Goal: Transaction & Acquisition: Purchase product/service

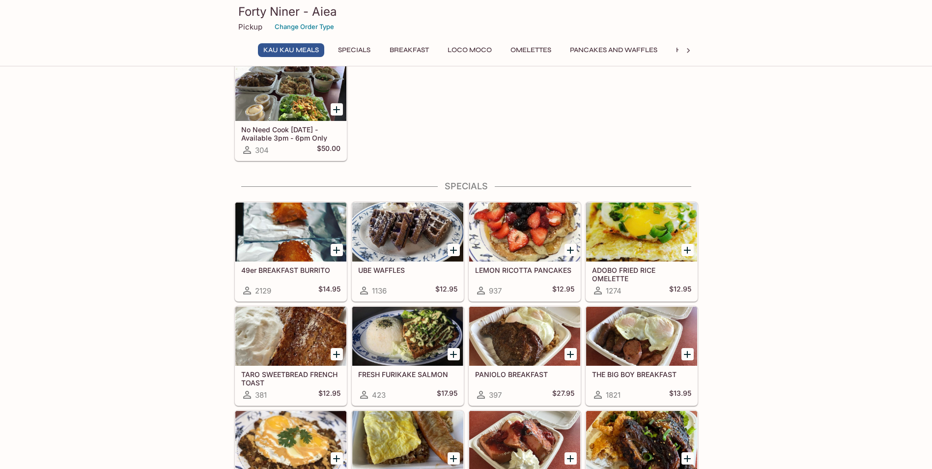
scroll to position [147, 0]
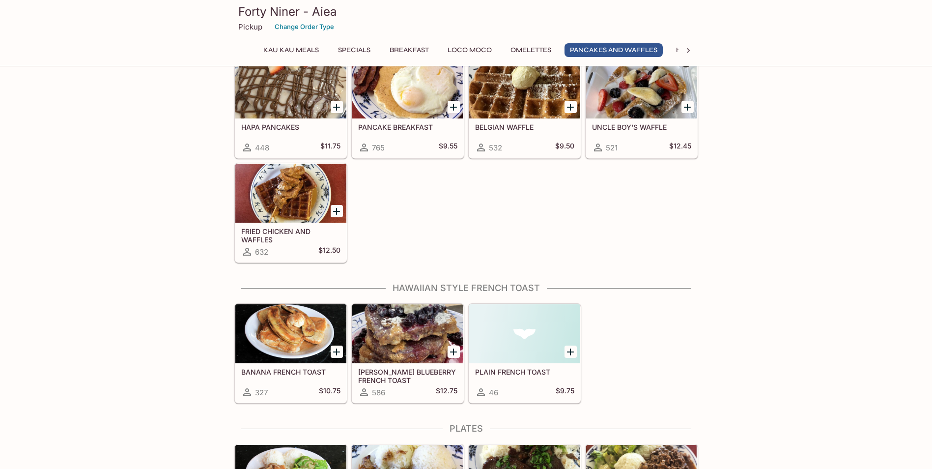
scroll to position [1326, 0]
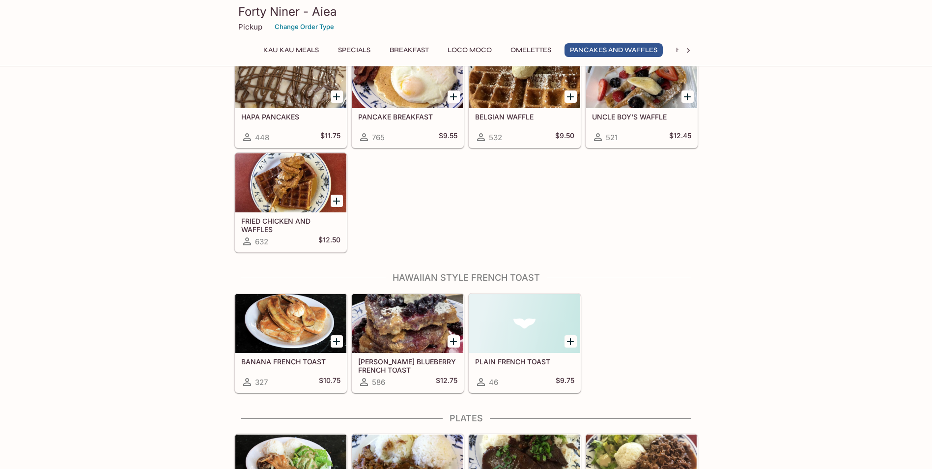
click at [182, 333] on div "This restaurant is currently closed and will open [DATE] at 7:00 AM . You may p…" at bounding box center [466, 462] width 932 height 3421
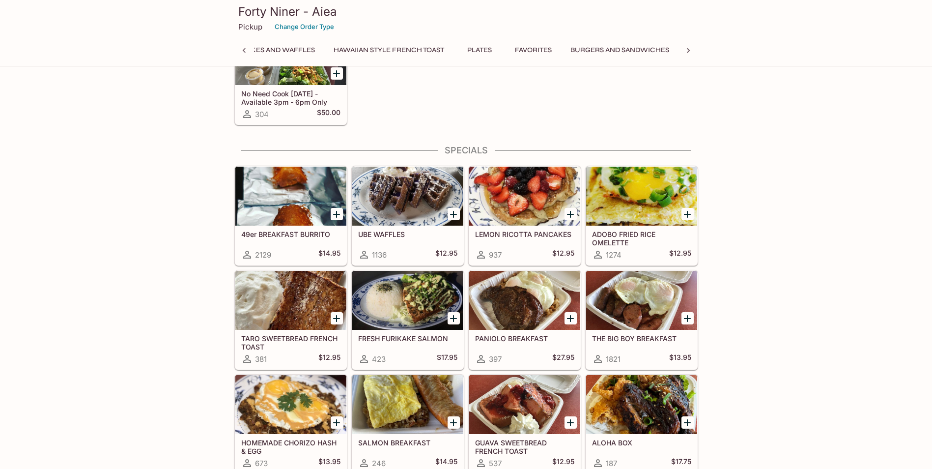
scroll to position [0, 4]
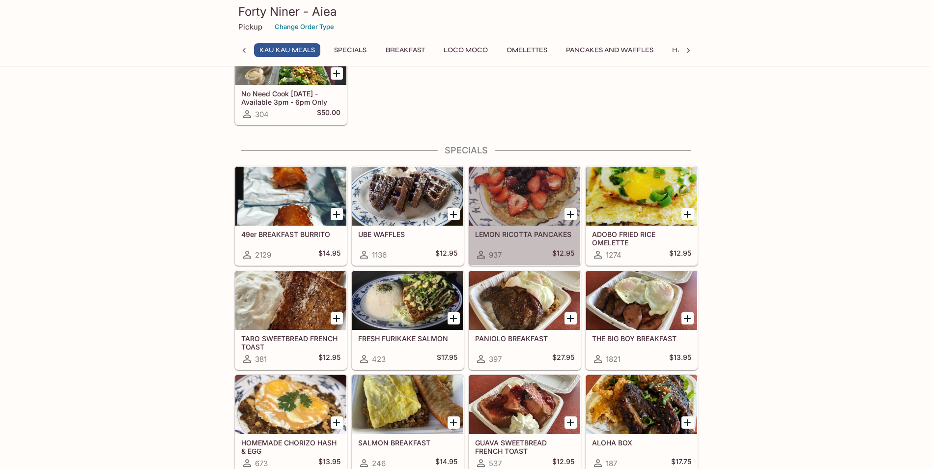
click at [512, 197] on div at bounding box center [524, 196] width 111 height 59
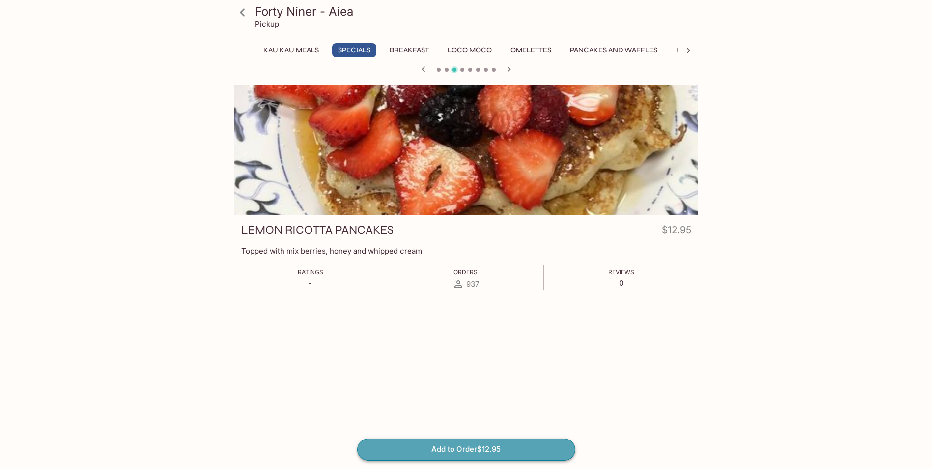
click at [465, 447] on button "Add to Order $12.95" at bounding box center [466, 449] width 218 height 22
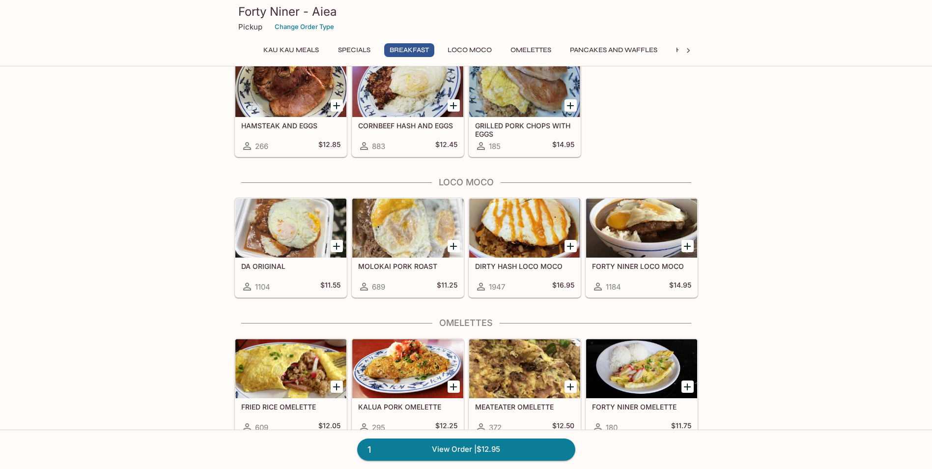
scroll to position [737, 0]
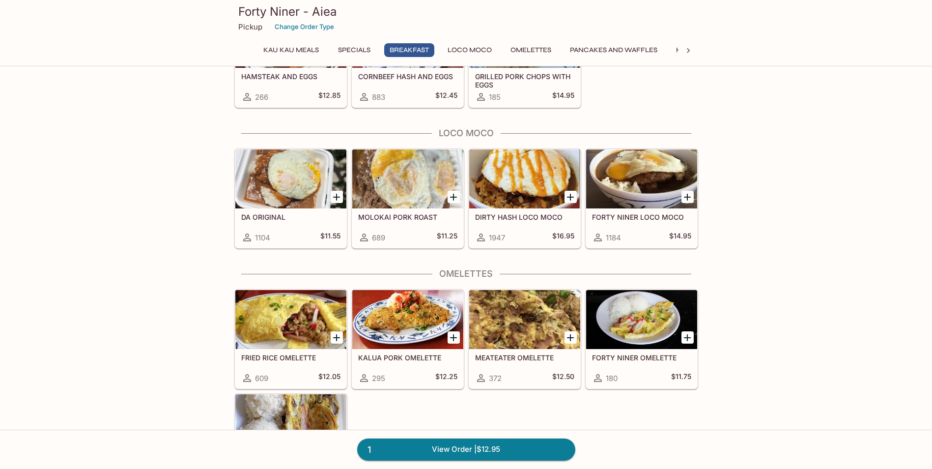
click at [496, 324] on div at bounding box center [524, 319] width 111 height 59
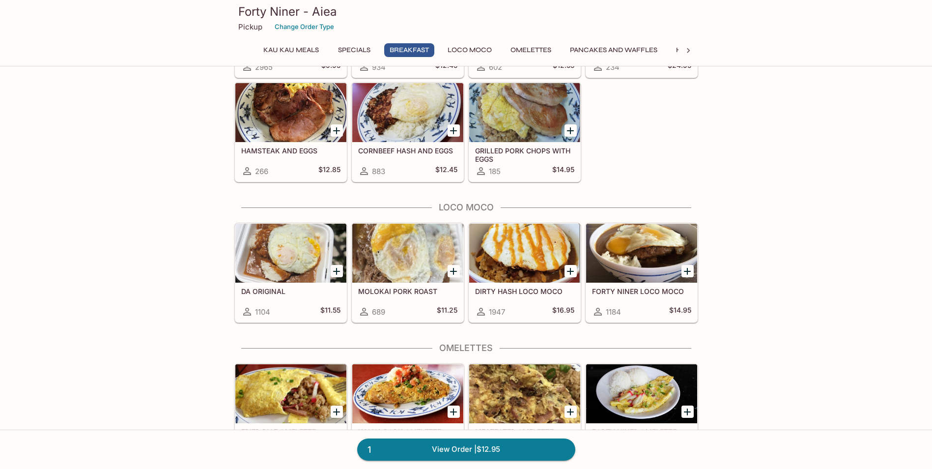
scroll to position [682, 0]
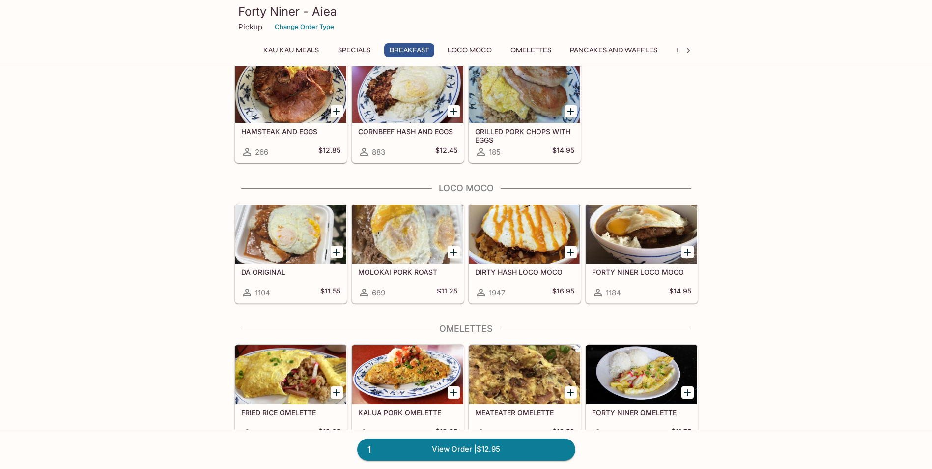
click at [260, 227] on div at bounding box center [290, 233] width 111 height 59
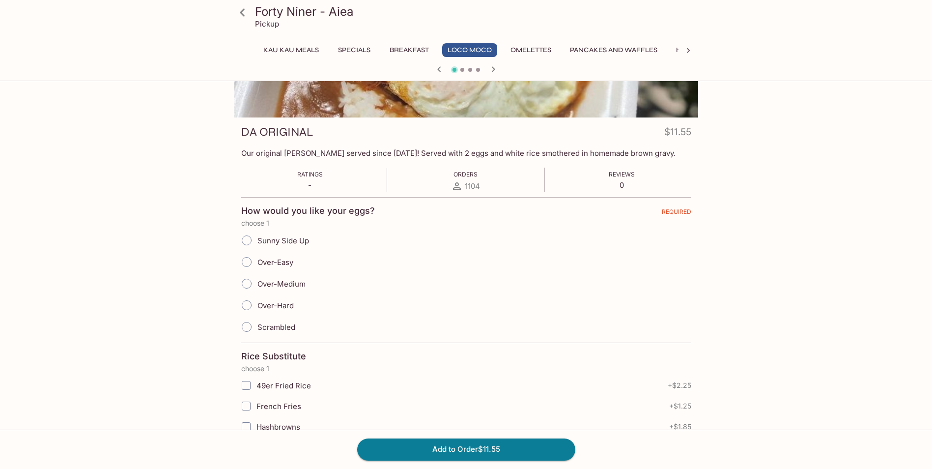
scroll to position [98, 0]
click at [248, 326] on input "Scrambled" at bounding box center [246, 326] width 21 height 21
radio input "true"
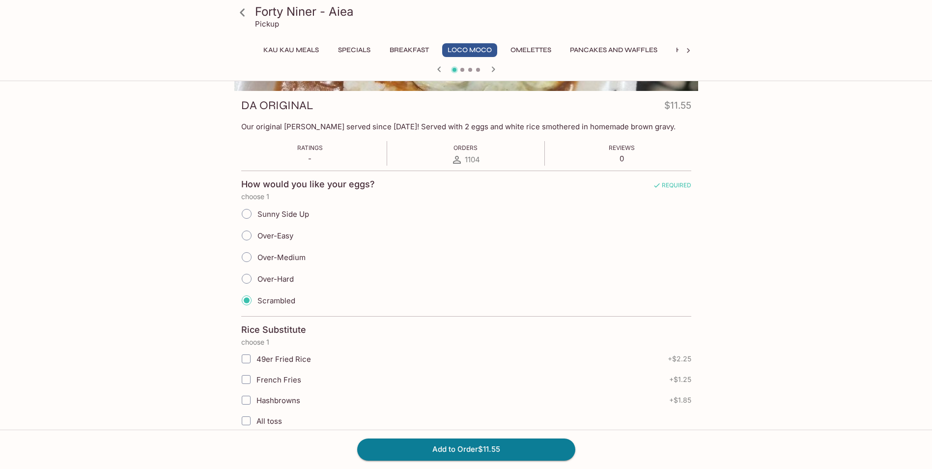
scroll to position [149, 0]
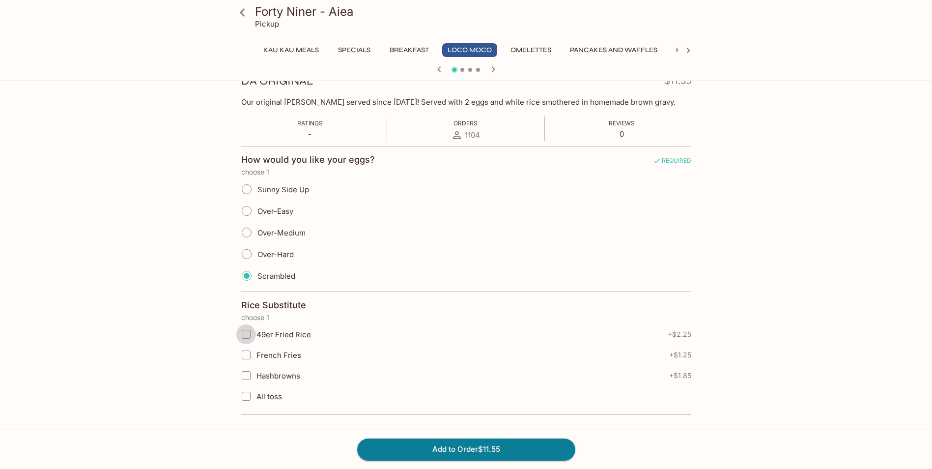
click at [244, 336] on input "49er Fried Rice" at bounding box center [246, 334] width 20 height 20
click at [426, 452] on button "Add to Order $13.80" at bounding box center [466, 449] width 218 height 22
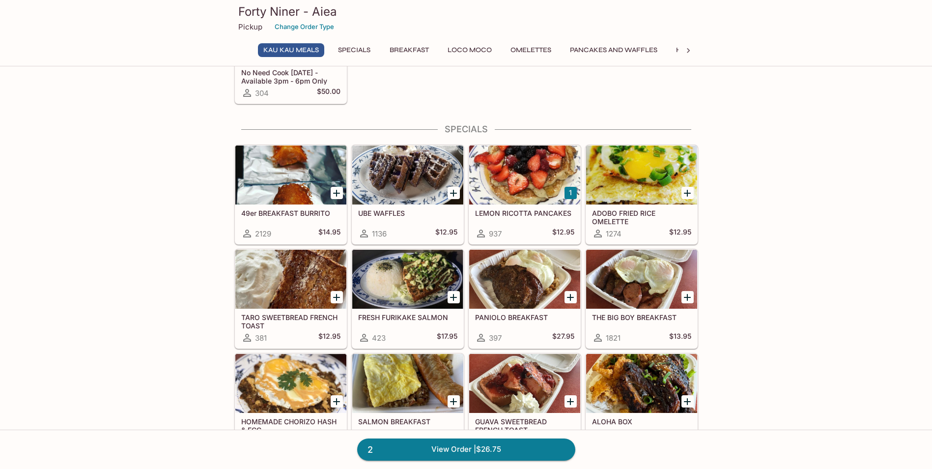
scroll to position [197, 0]
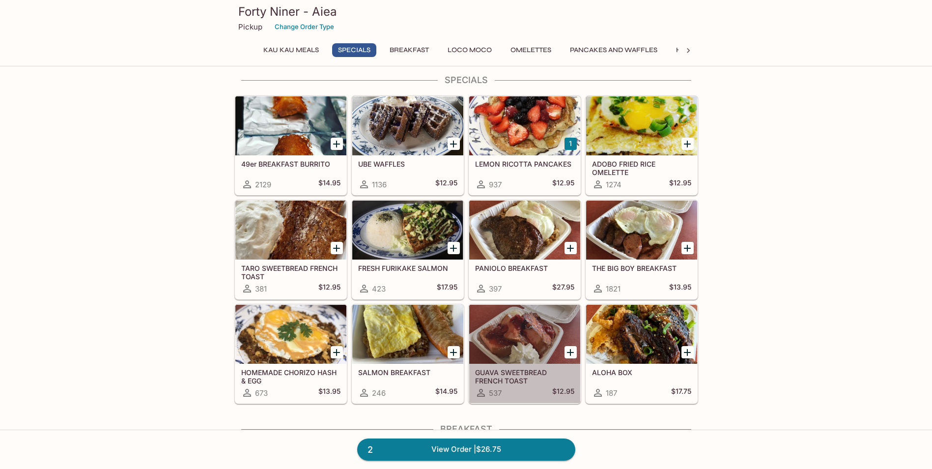
click at [515, 385] on div "GUAVA SWEETBREAD FRENCH TOAST 537 $12.95" at bounding box center [524, 383] width 111 height 39
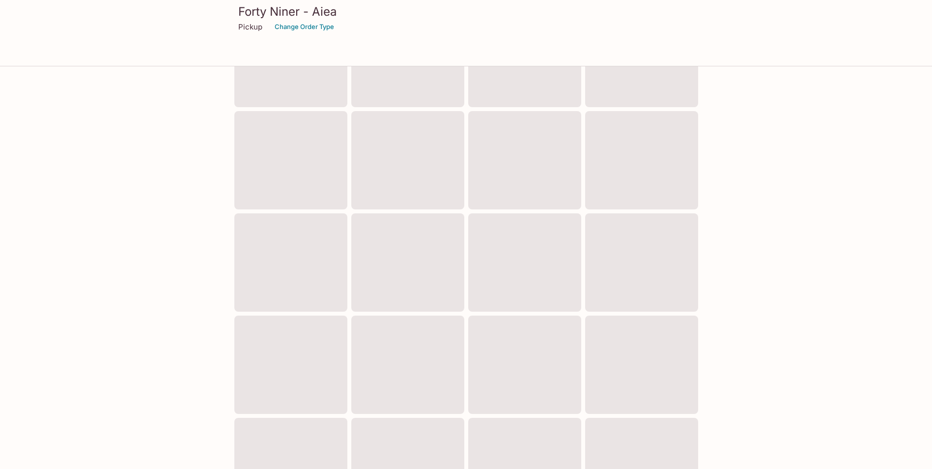
scroll to position [193, 0]
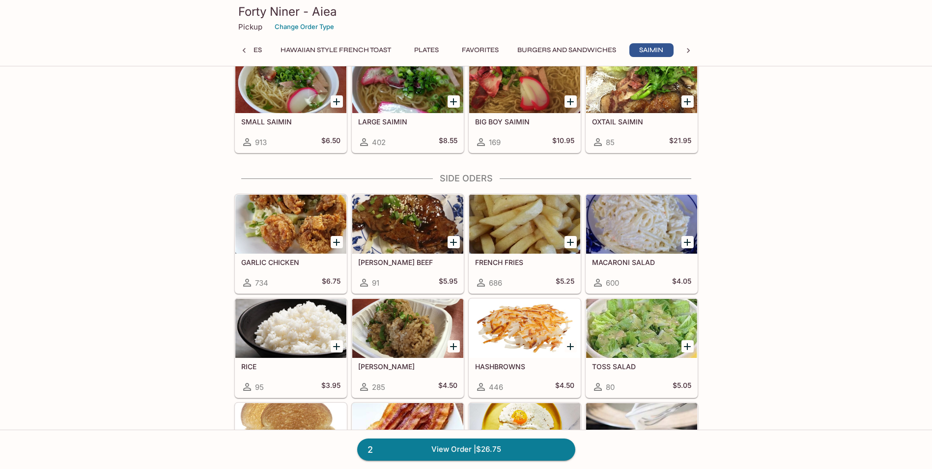
scroll to position [2698, 0]
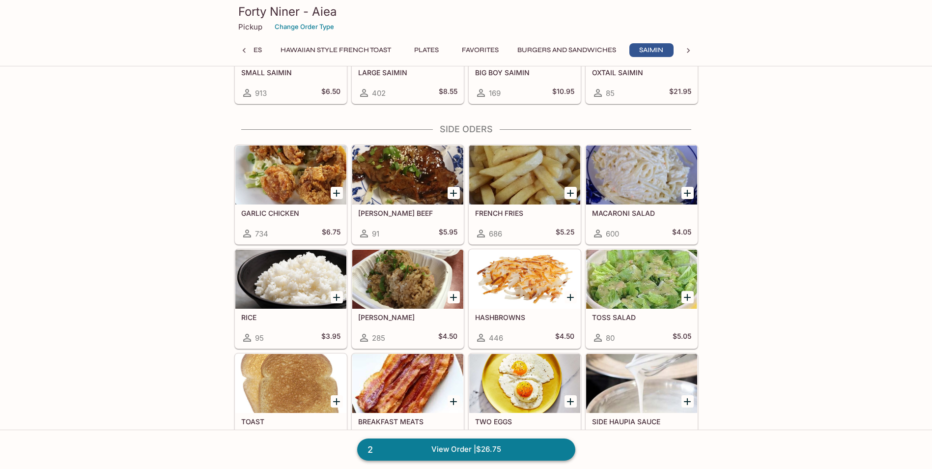
click at [441, 451] on link "2 View Order | $26.75" at bounding box center [466, 449] width 218 height 22
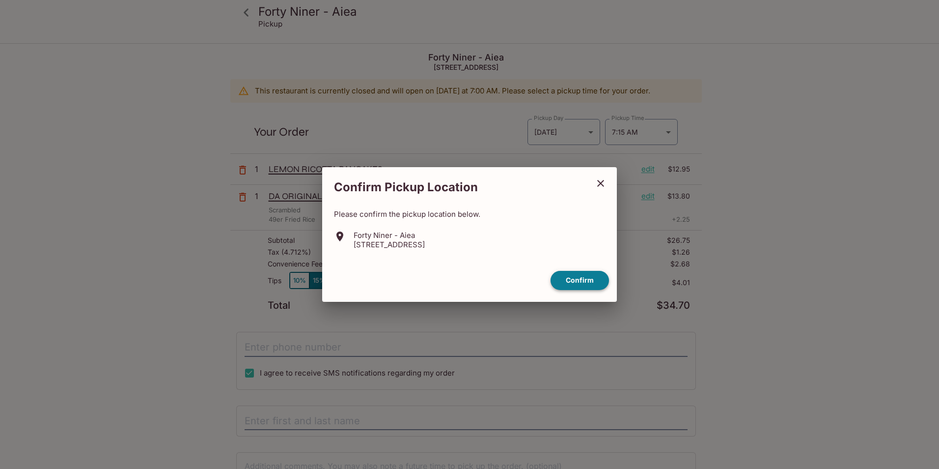
click at [576, 280] on button "Confirm" at bounding box center [580, 280] width 58 height 19
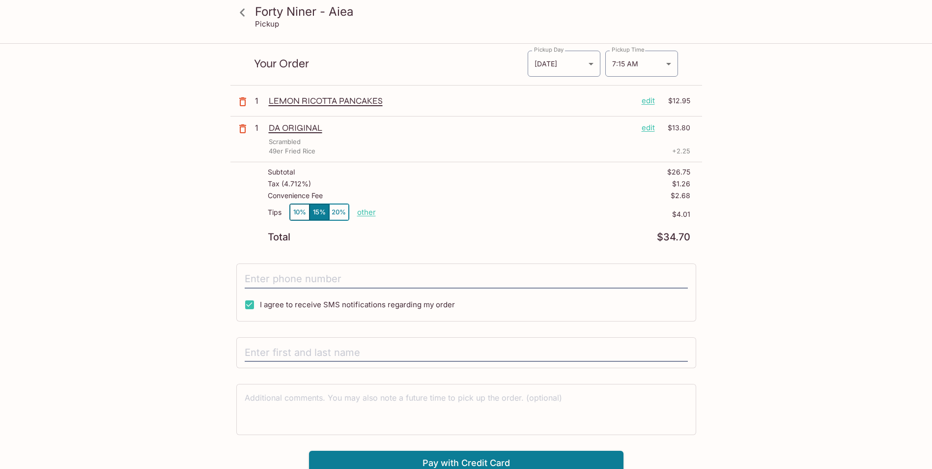
scroll to position [75, 0]
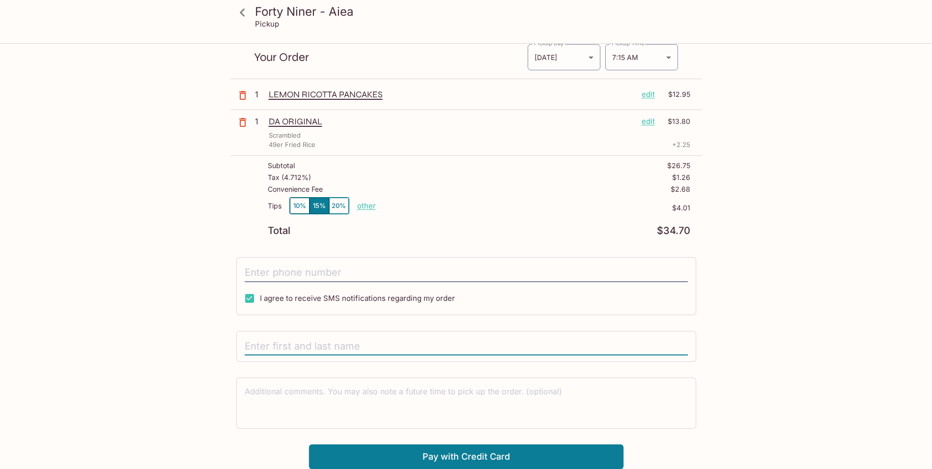
click at [287, 345] on input "text" at bounding box center [466, 346] width 443 height 19
type input "[PERSON_NAME]"
click at [669, 57] on body "Forty Niner - Aiea Pickup Forty Niner - Aiea 98-[STREET_ADDRESS] This restauran…" at bounding box center [466, 204] width 932 height 469
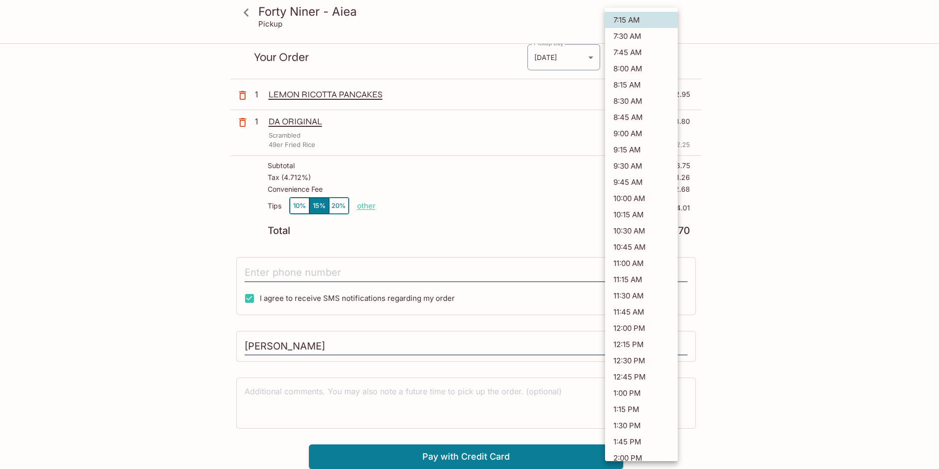
click at [637, 33] on li "7:30 AM" at bounding box center [641, 36] width 73 height 16
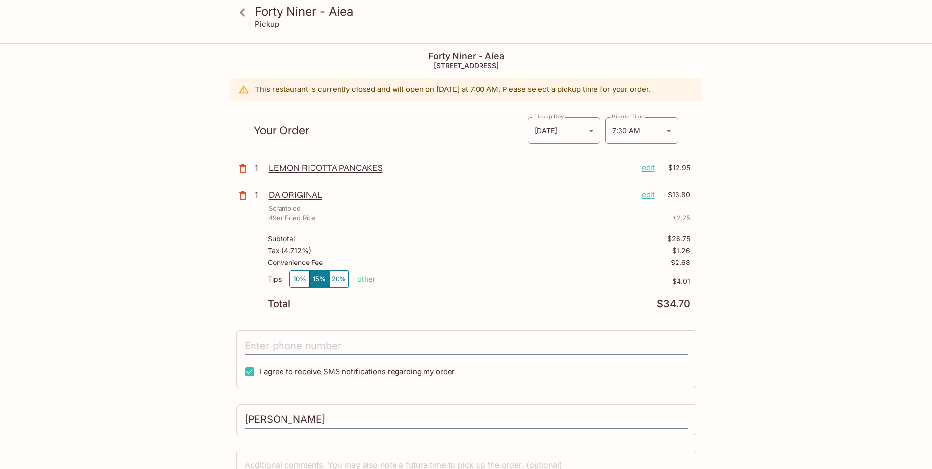
scroll to position [0, 0]
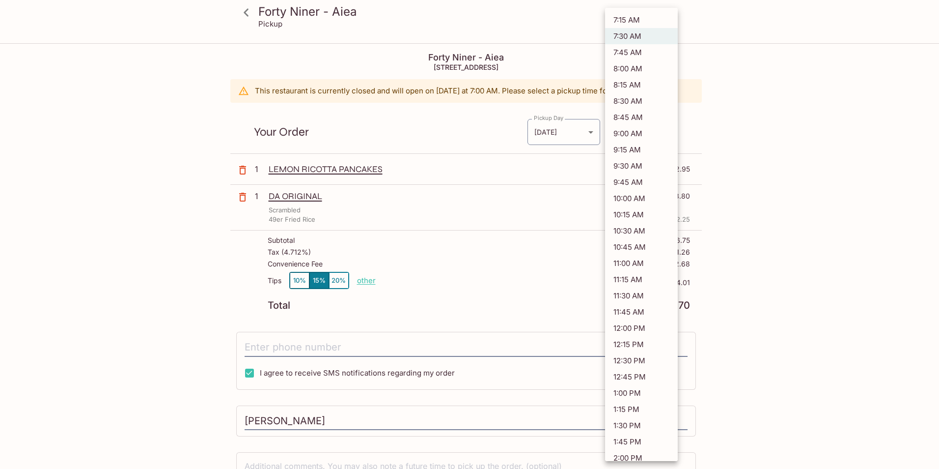
click at [661, 132] on body "Forty Niner - Aiea Pickup Forty Niner - Aiea 98-[STREET_ADDRESS] This restauran…" at bounding box center [469, 278] width 939 height 469
click at [627, 31] on li "7:30 AM" at bounding box center [641, 36] width 73 height 16
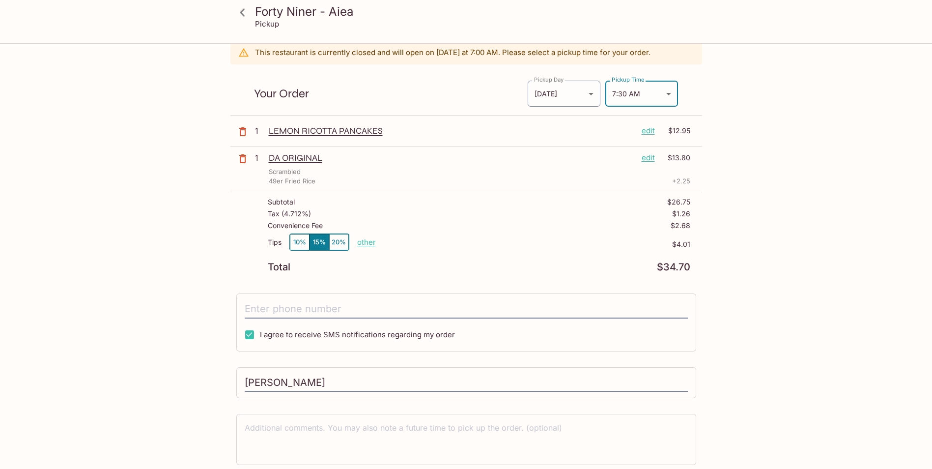
scroll to position [75, 0]
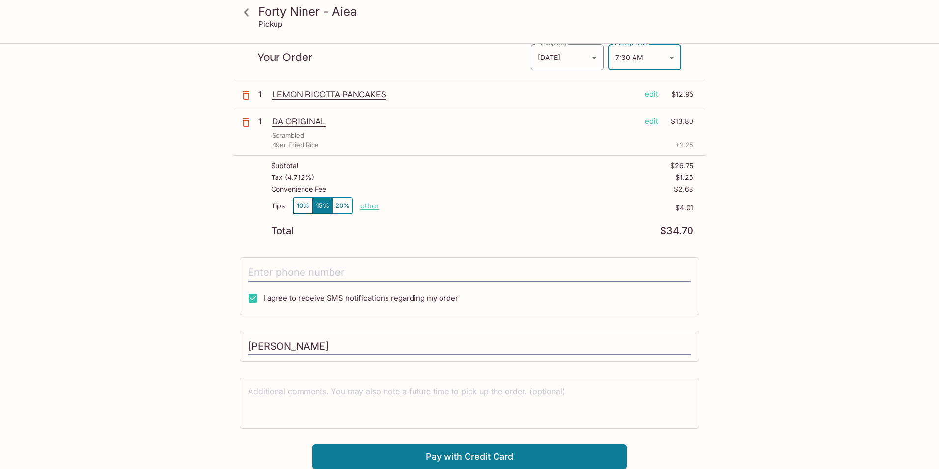
click at [670, 56] on body "Forty Niner - Aiea Pickup Forty Niner - Aiea 98-[STREET_ADDRESS] This restauran…" at bounding box center [469, 204] width 939 height 469
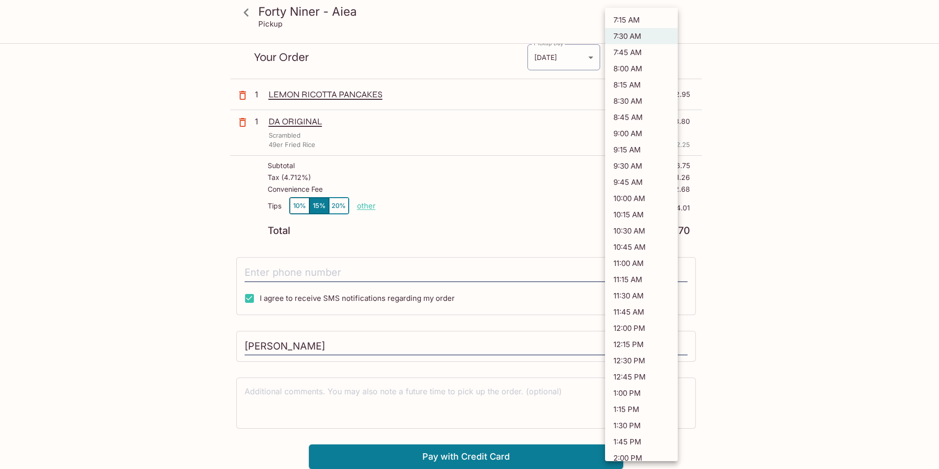
click at [621, 21] on li "7:15 AM" at bounding box center [641, 20] width 73 height 16
type input "[DATE]T17:15:00.000000Z"
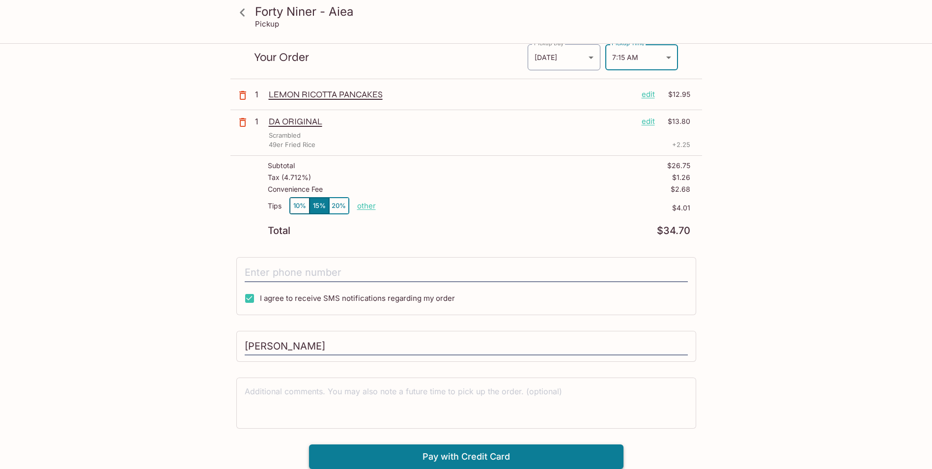
click at [487, 455] on button "Pay with Credit Card" at bounding box center [466, 456] width 314 height 25
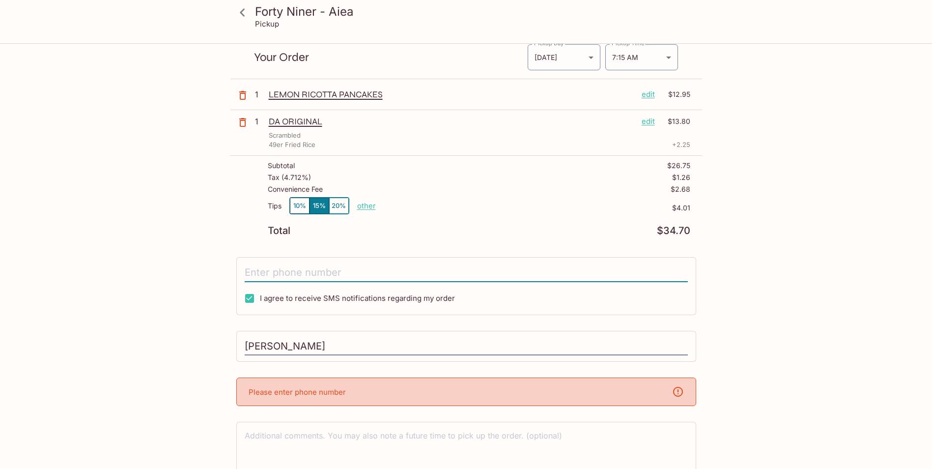
click at [323, 270] on input "tel" at bounding box center [466, 272] width 443 height 19
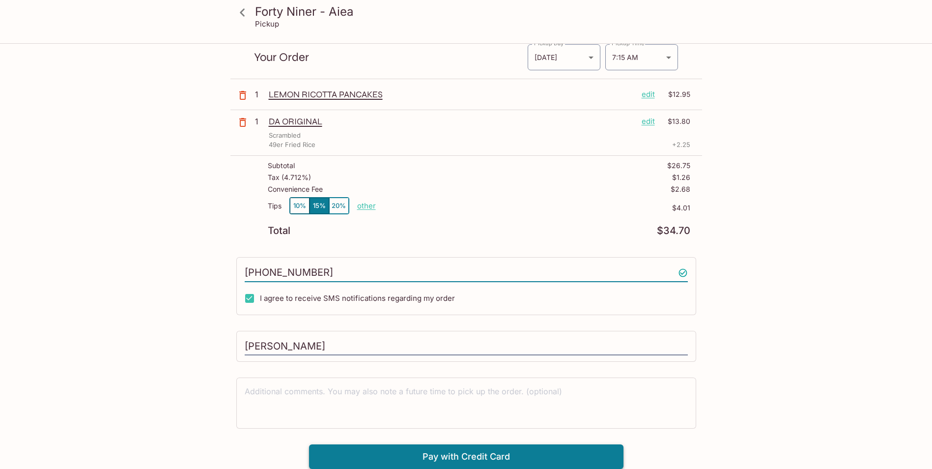
type input "[PHONE_NUMBER]"
click at [416, 446] on button "Pay with Credit Card" at bounding box center [466, 456] width 314 height 25
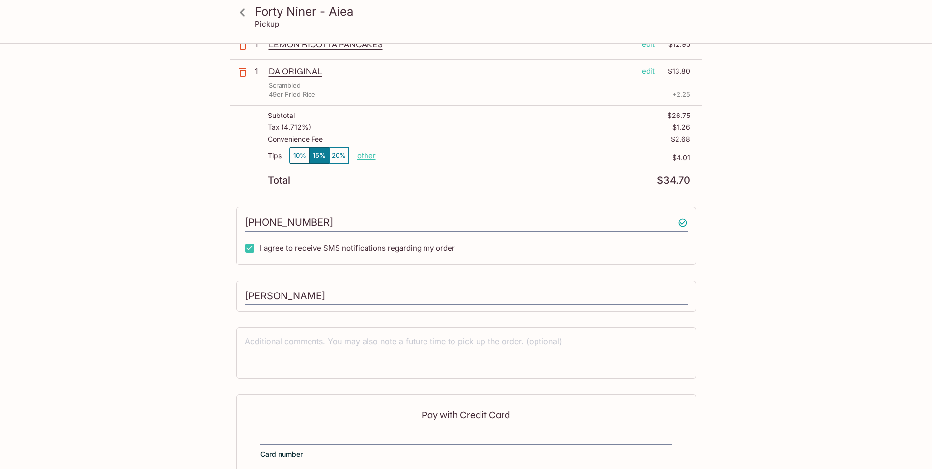
scroll to position [222, 0]
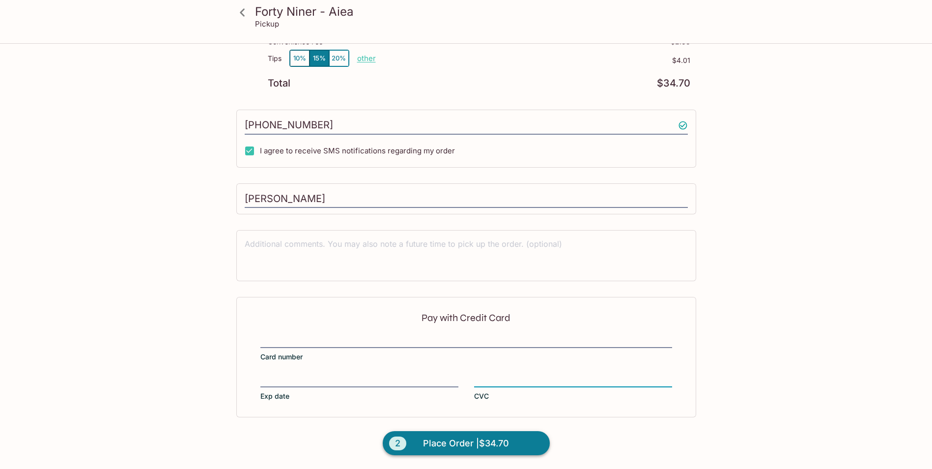
click at [431, 447] on span "Place Order | $34.70" at bounding box center [466, 443] width 86 height 16
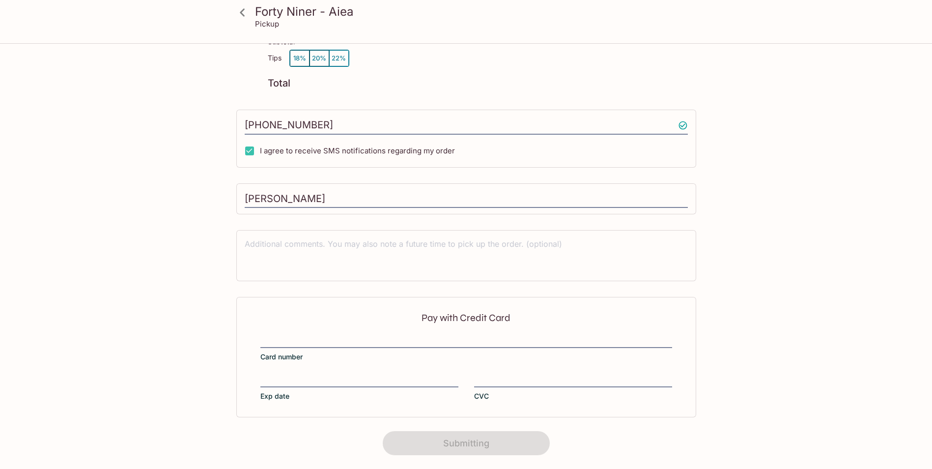
scroll to position [0, 0]
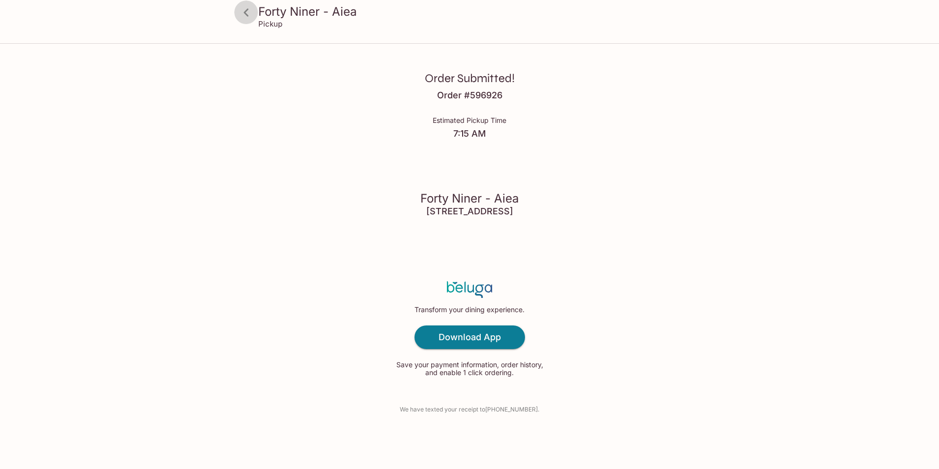
click at [243, 14] on icon at bounding box center [246, 12] width 17 height 17
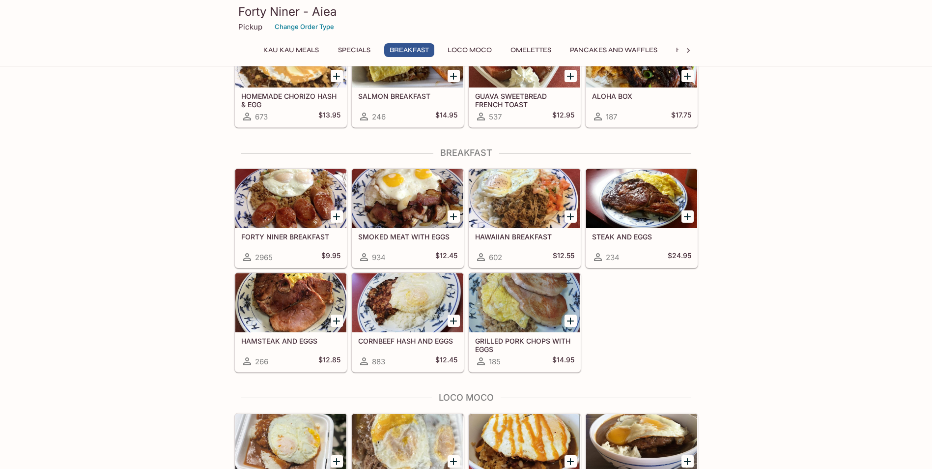
scroll to position [639, 0]
